Goal: Information Seeking & Learning: Learn about a topic

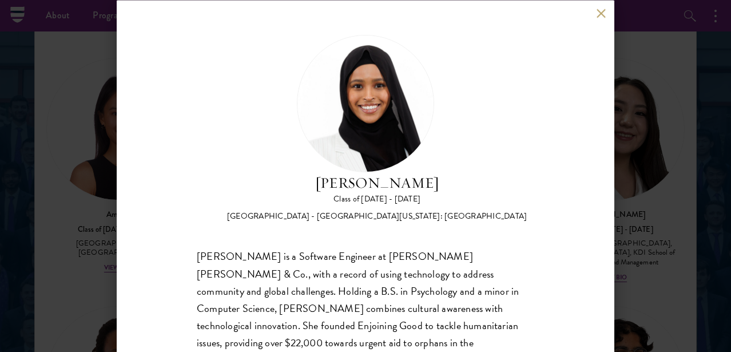
scroll to position [68, 0]
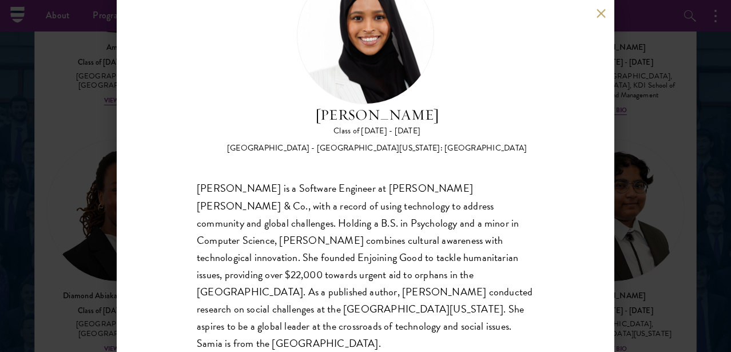
click at [603, 14] on button at bounding box center [601, 14] width 10 height 10
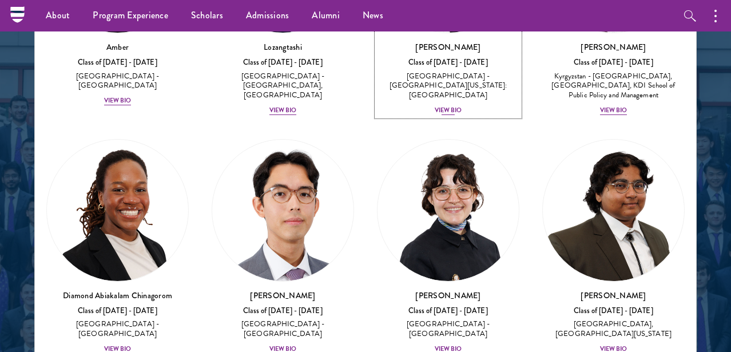
scroll to position [48, 0]
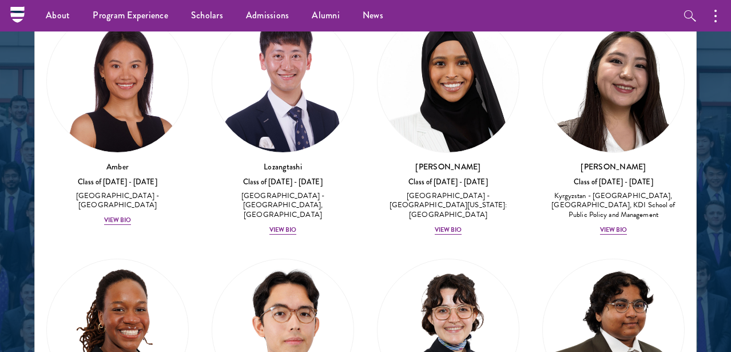
click at [717, 80] on div at bounding box center [365, 67] width 731 height 707
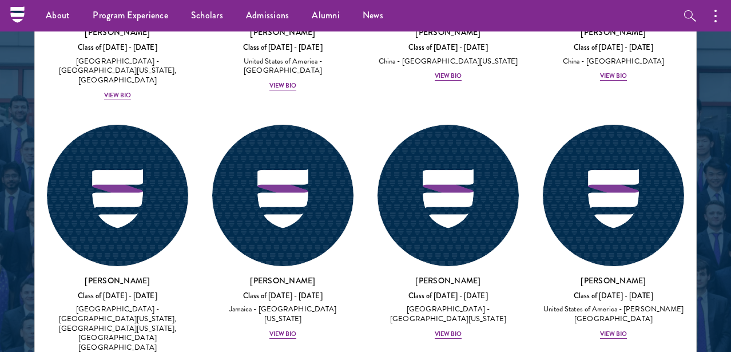
scroll to position [8553, 0]
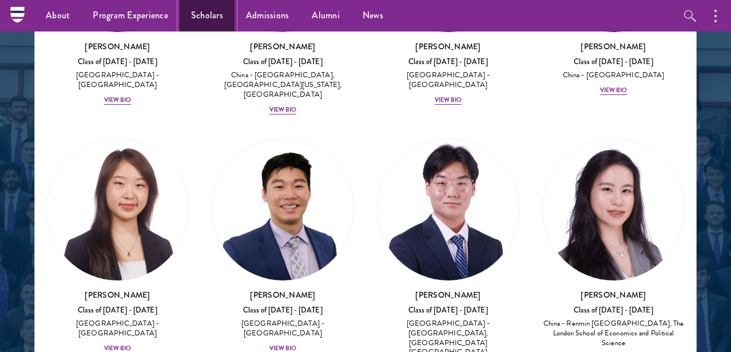
click at [198, 14] on link "Scholars" at bounding box center [207, 15] width 55 height 31
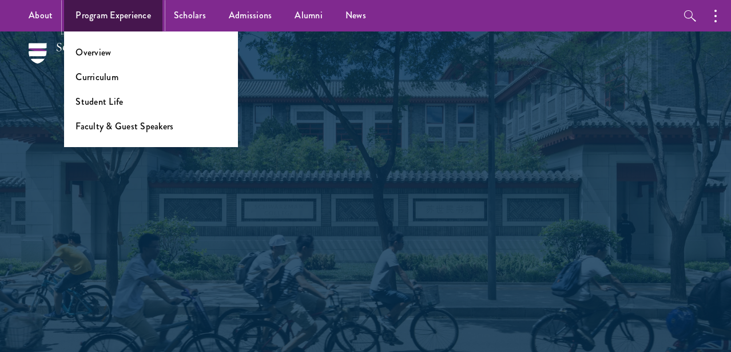
click at [101, 23] on link "Program Experience" at bounding box center [113, 15] width 98 height 31
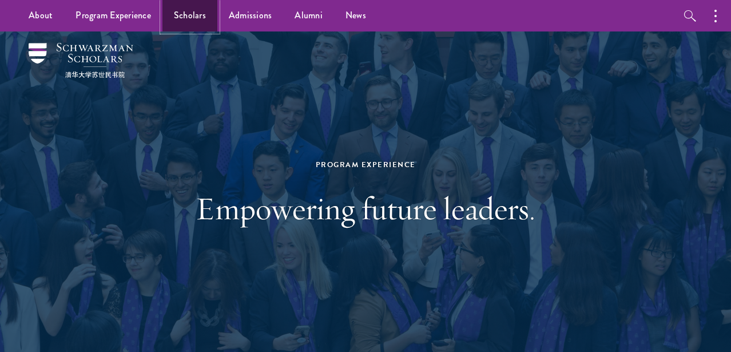
click at [183, 18] on link "Scholars" at bounding box center [190, 15] width 55 height 31
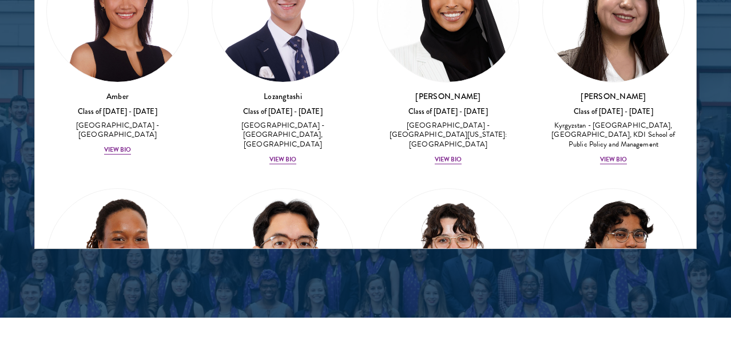
scroll to position [17, 0]
